Goal: Go to known website: Access a specific website the user already knows

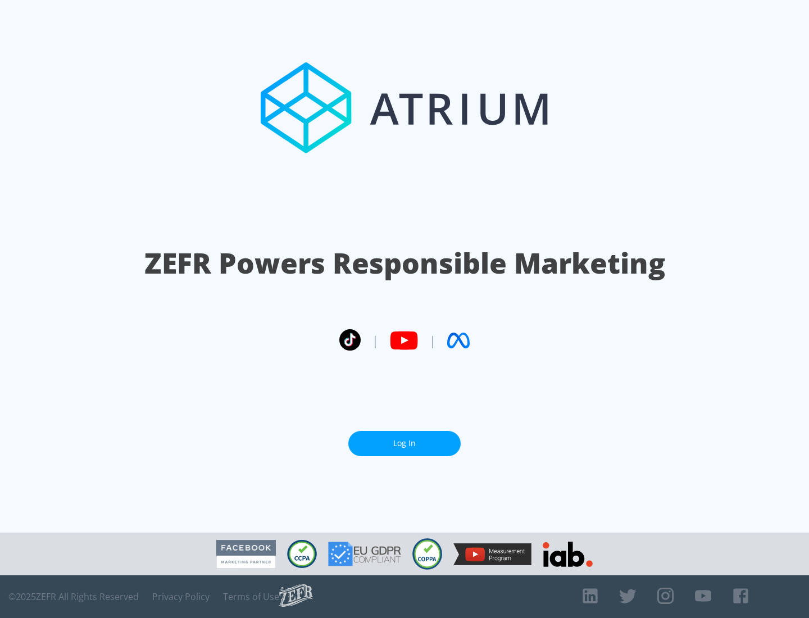
click at [404, 443] on link "Log In" at bounding box center [404, 443] width 112 height 25
